Goal: Transaction & Acquisition: Purchase product/service

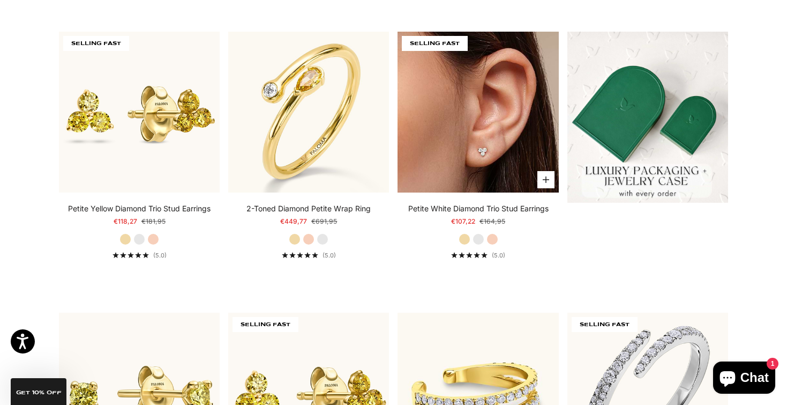
scroll to position [304, 0]
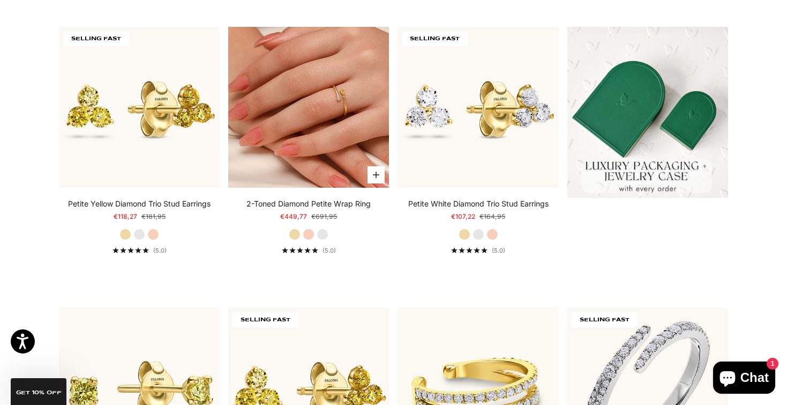
click at [338, 101] on img at bounding box center [308, 107] width 161 height 161
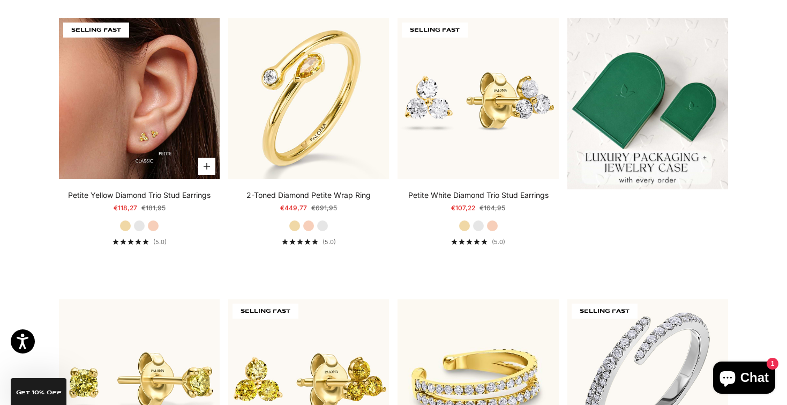
scroll to position [315, 0]
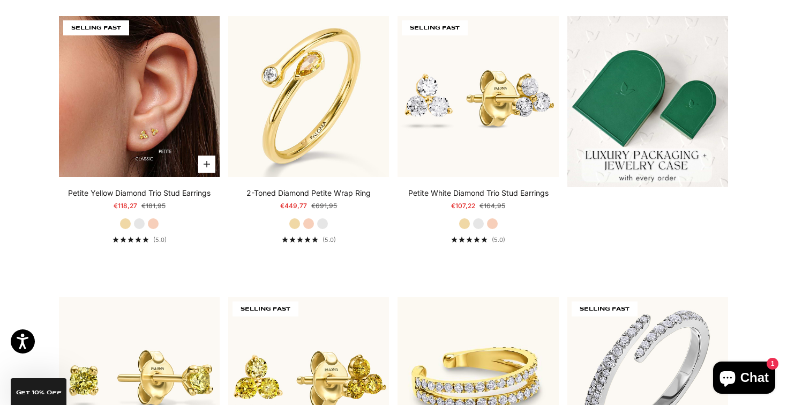
click at [146, 61] on img at bounding box center [139, 96] width 161 height 161
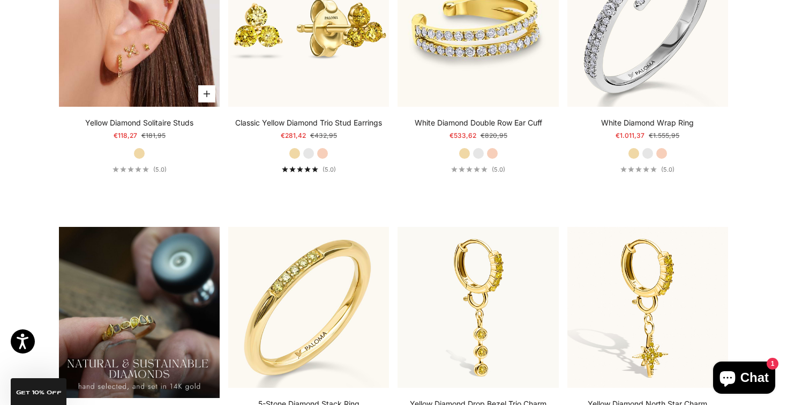
scroll to position [667, 0]
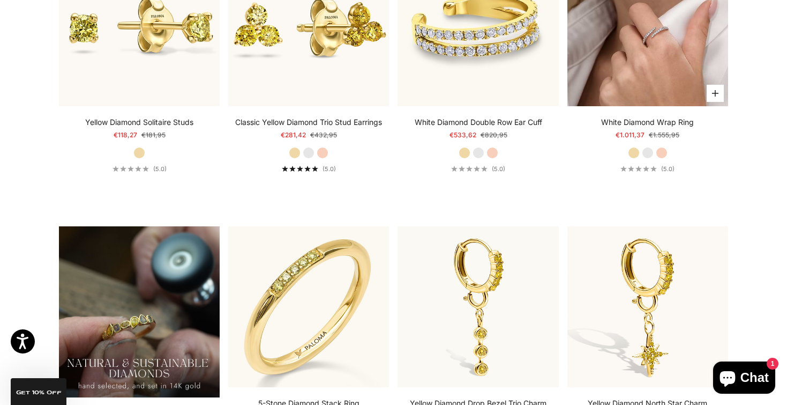
click at [584, 74] on img at bounding box center [648, 25] width 161 height 161
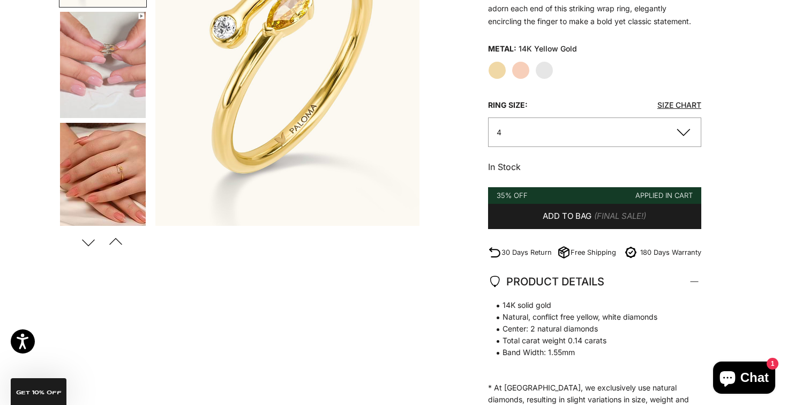
scroll to position [265, 0]
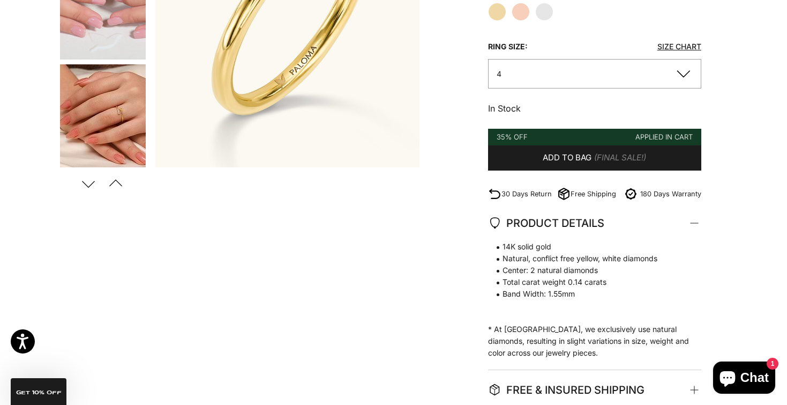
click at [537, 85] on button "4" at bounding box center [594, 73] width 213 height 29
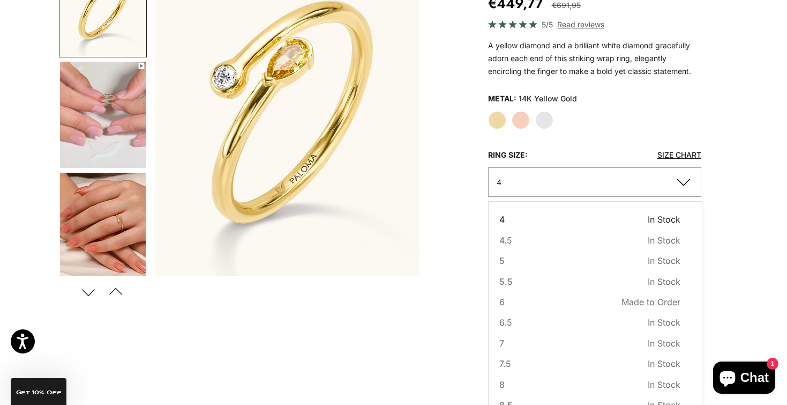
scroll to position [163, 0]
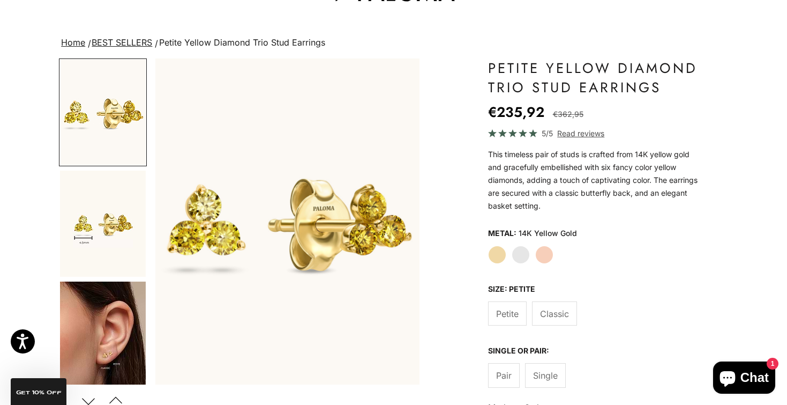
scroll to position [37, 0]
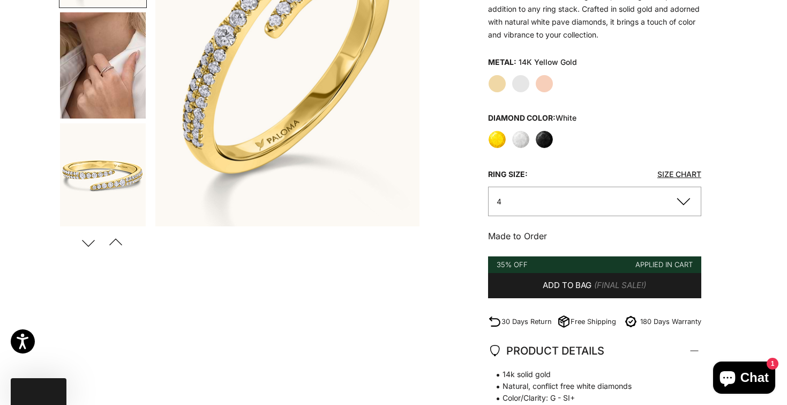
scroll to position [221, 0]
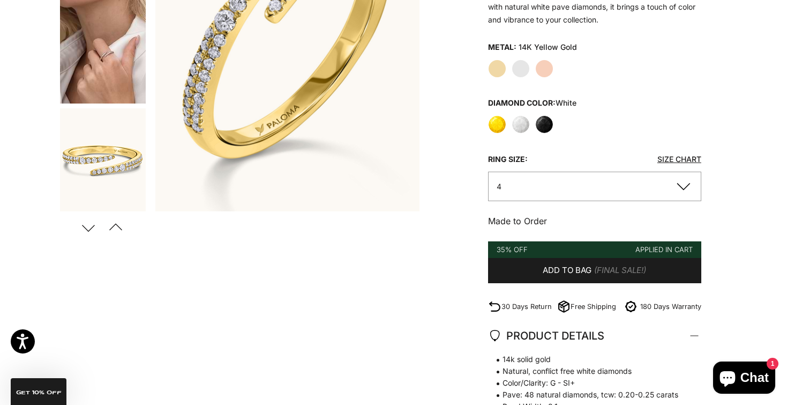
click at [508, 191] on button "4" at bounding box center [594, 186] width 213 height 29
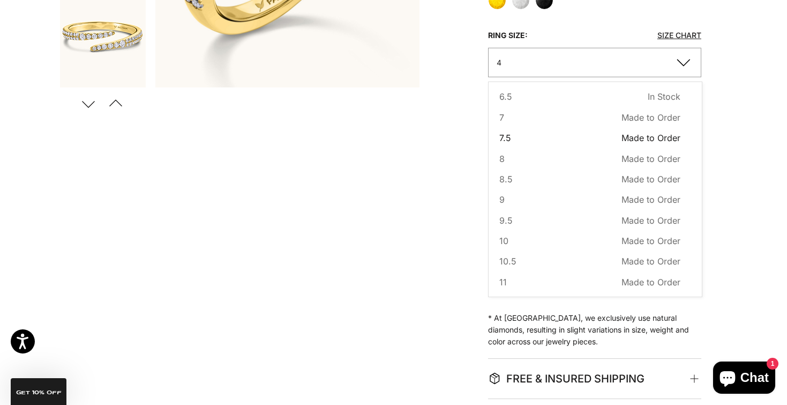
scroll to position [349, 0]
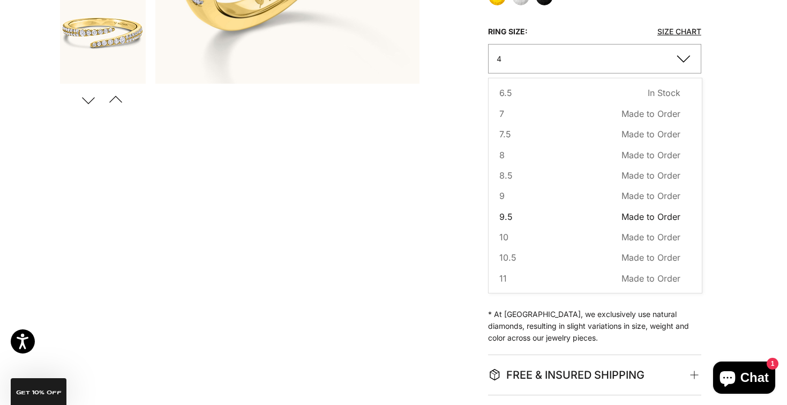
click at [515, 210] on button "9.5 Made to Order Sold out" at bounding box center [590, 217] width 181 height 14
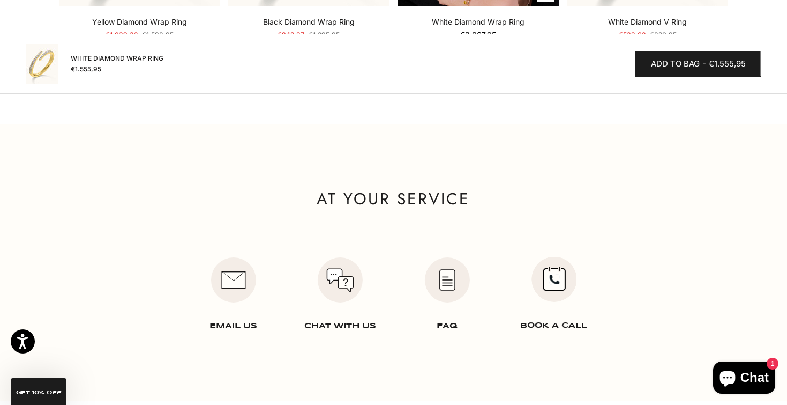
scroll to position [1410, 0]
